Goal: Task Accomplishment & Management: Manage account settings

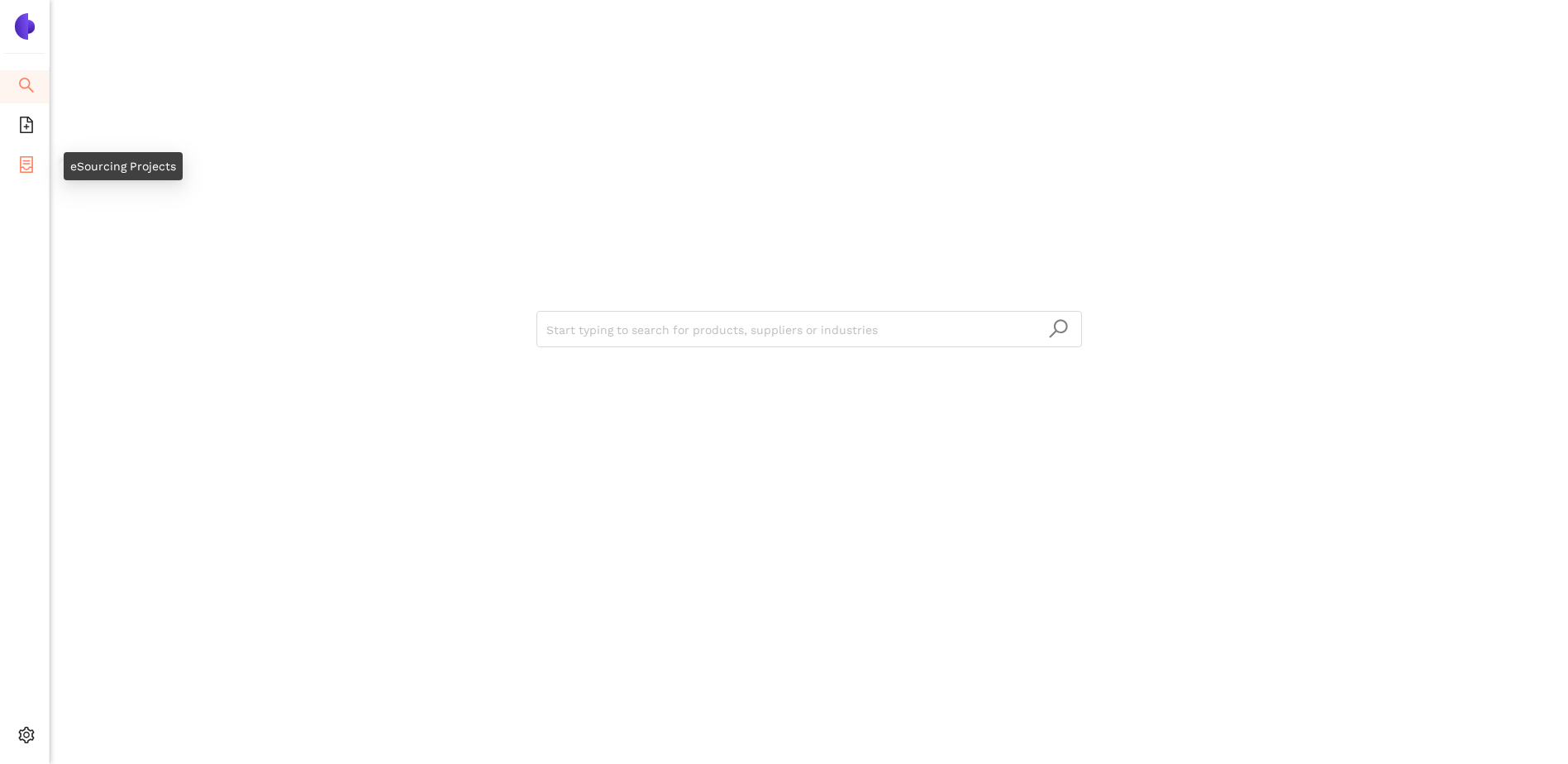
click at [18, 157] on icon "container" at bounding box center [25, 164] width 16 height 16
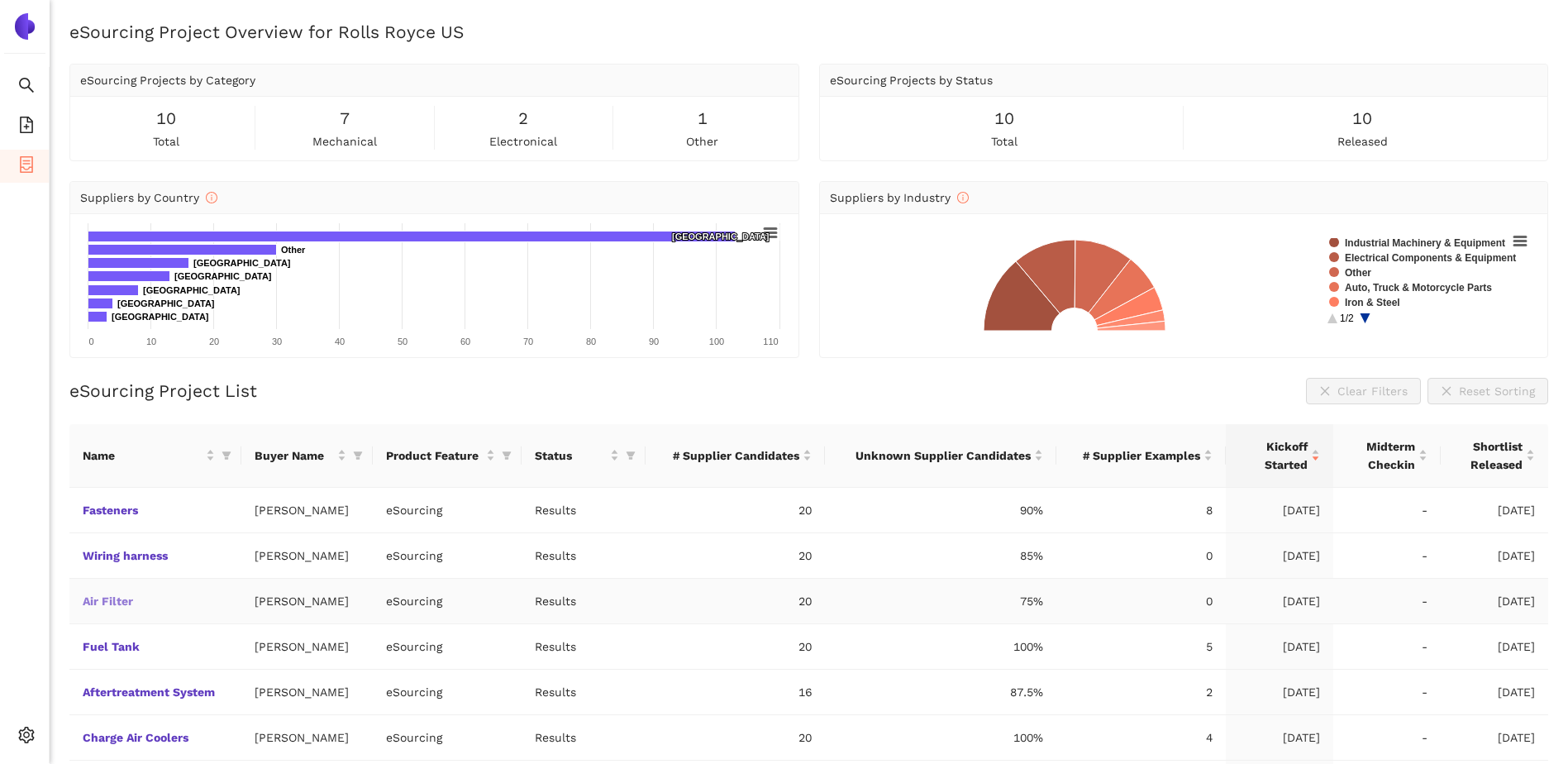
click at [0, 0] on link "Air Filter" at bounding box center [0, 0] width 0 height 0
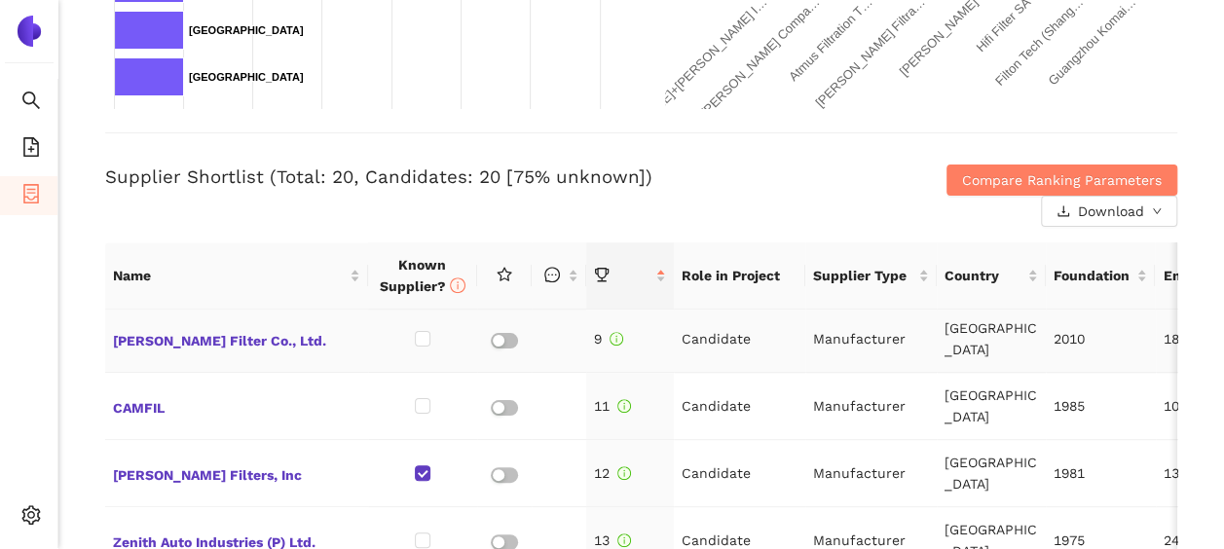
scroll to position [682, 0]
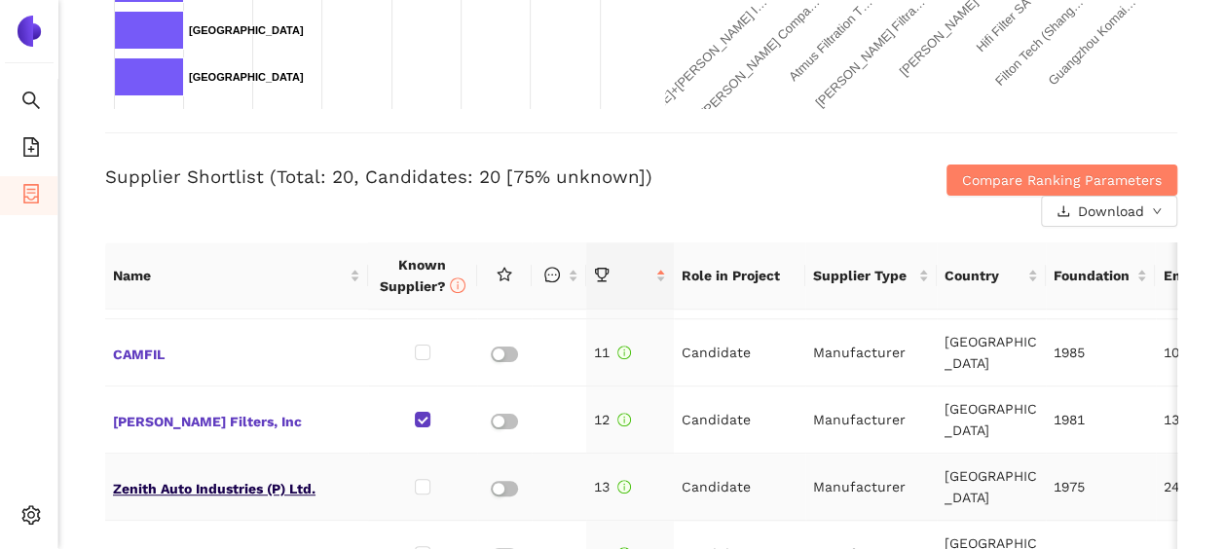
click at [210, 474] on span "Zenith Auto Industries (P) Ltd." at bounding box center [236, 486] width 247 height 25
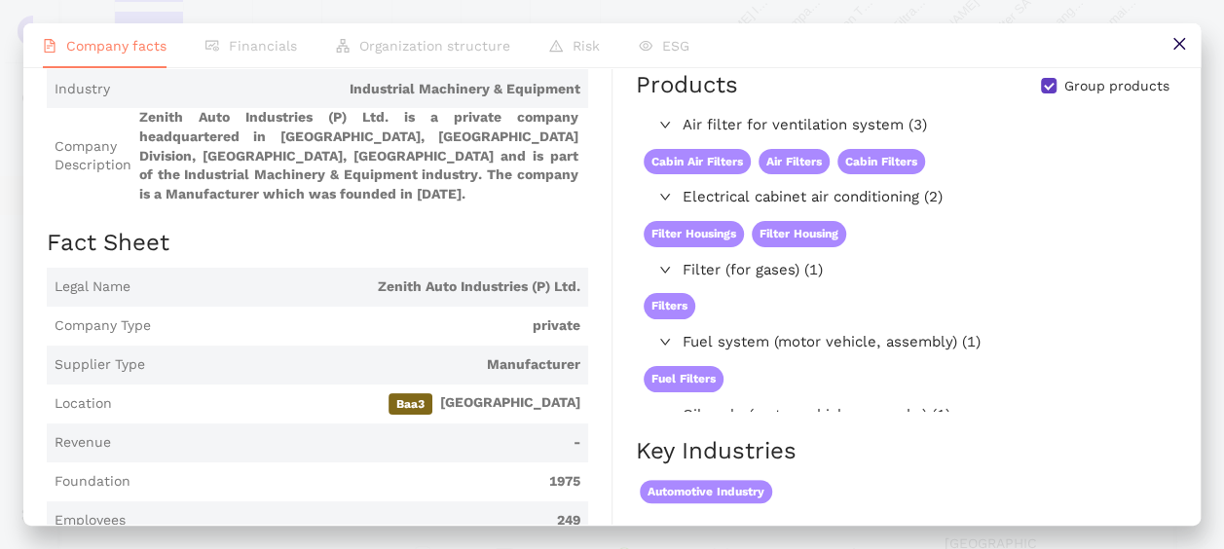
scroll to position [0, 0]
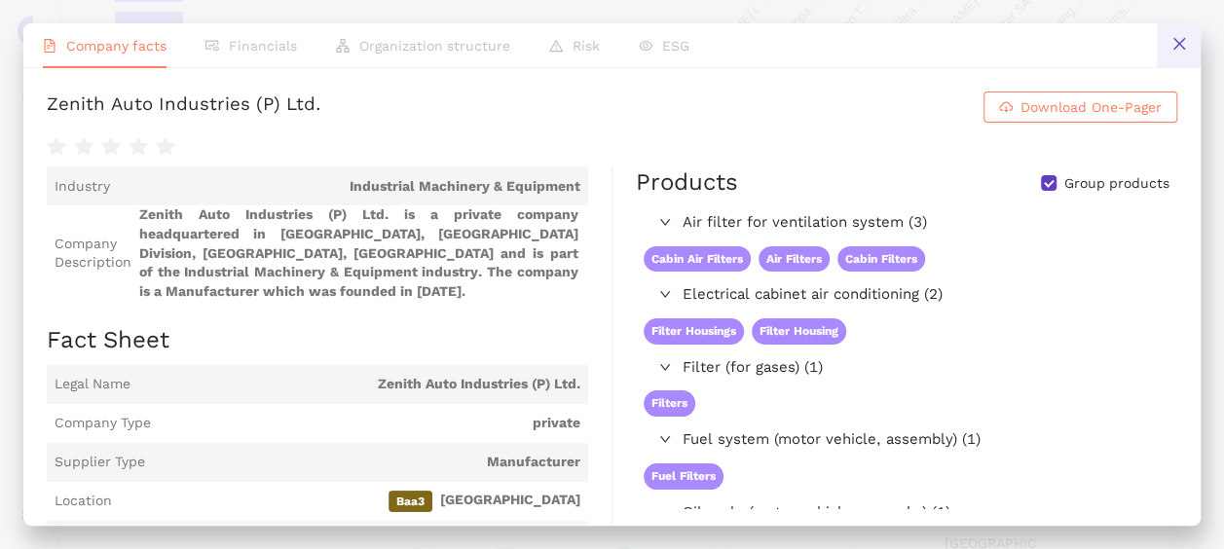
click at [1182, 50] on icon "close" at bounding box center [1180, 44] width 16 height 16
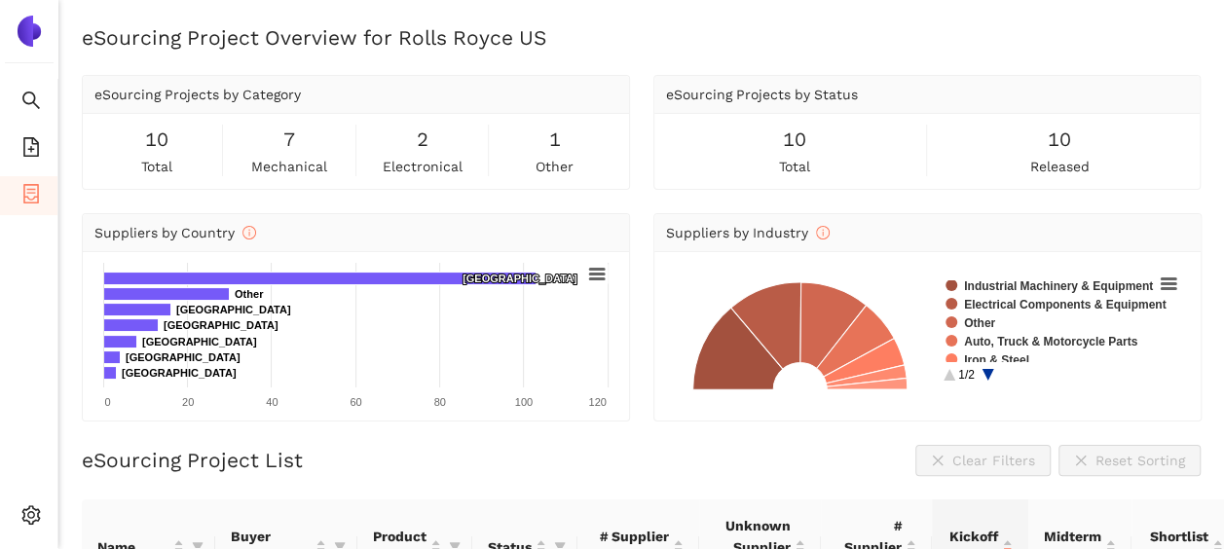
scroll to position [292, 0]
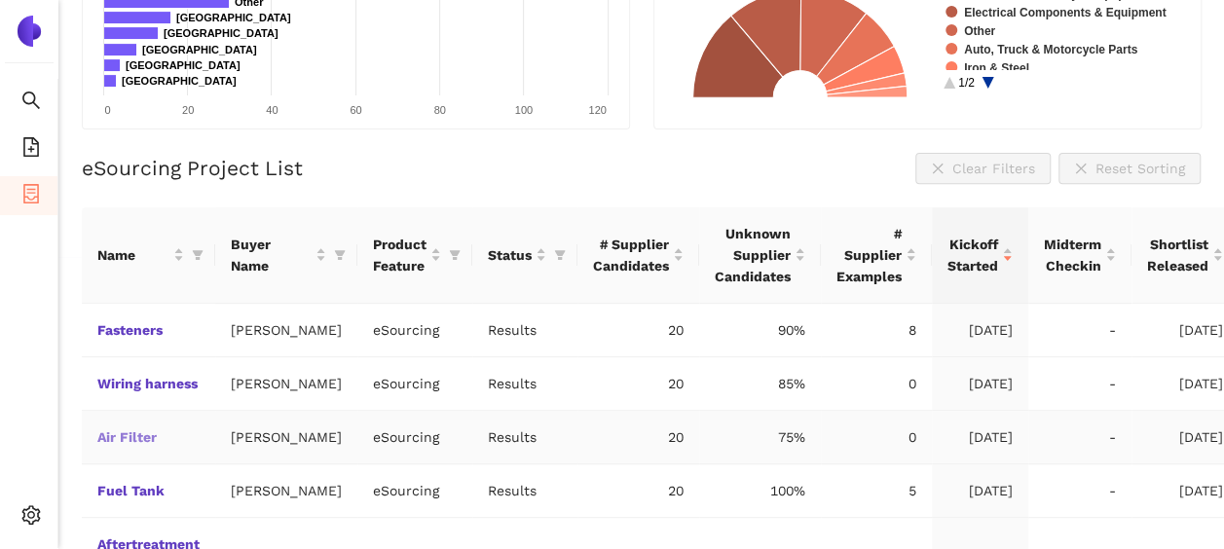
click at [0, 0] on link "Air Filter" at bounding box center [0, 0] width 0 height 0
